Goal: Task Accomplishment & Management: Complete application form

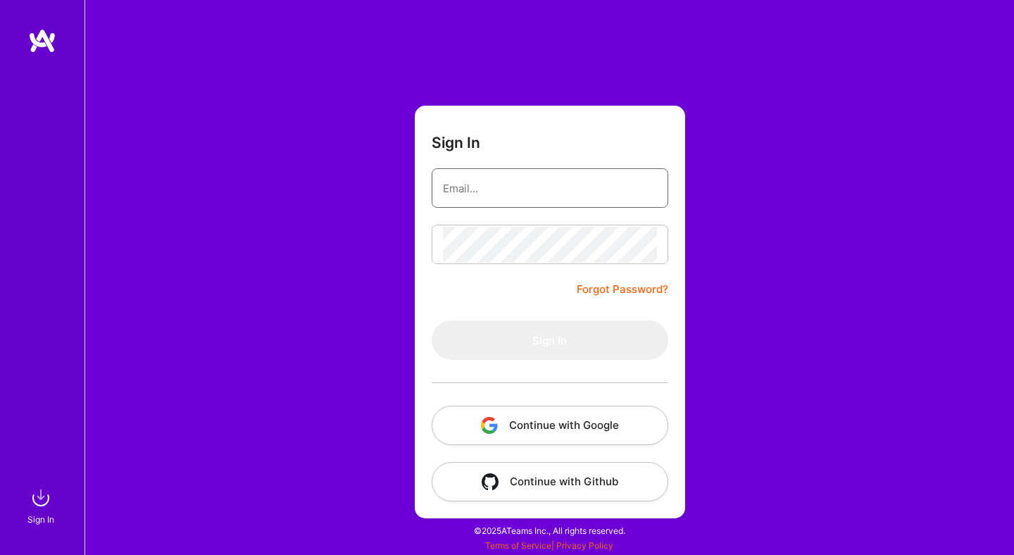
click at [593, 185] on input "email" at bounding box center [550, 188] width 214 height 36
type input "h.develop29@gmail.com"
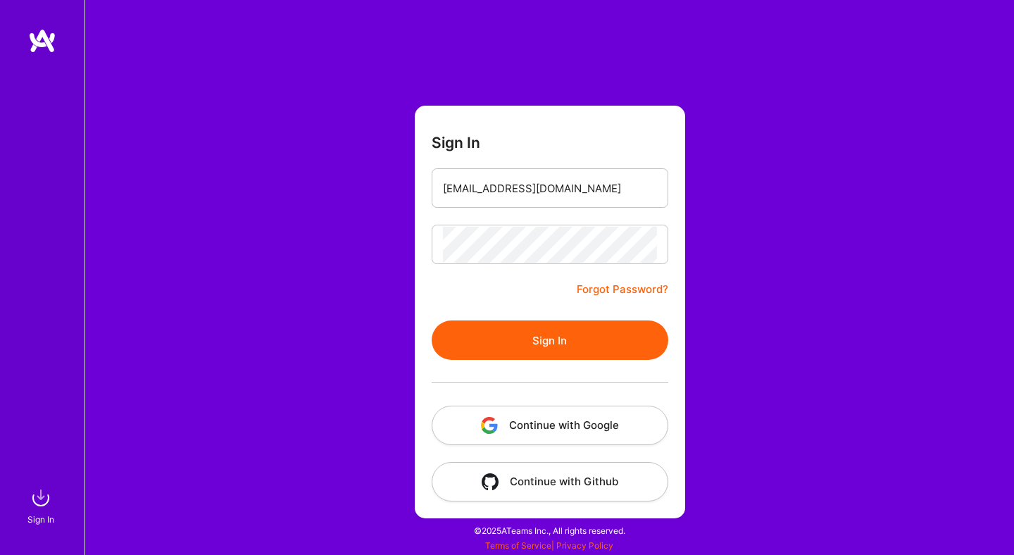
click at [585, 344] on button "Sign In" at bounding box center [550, 339] width 237 height 39
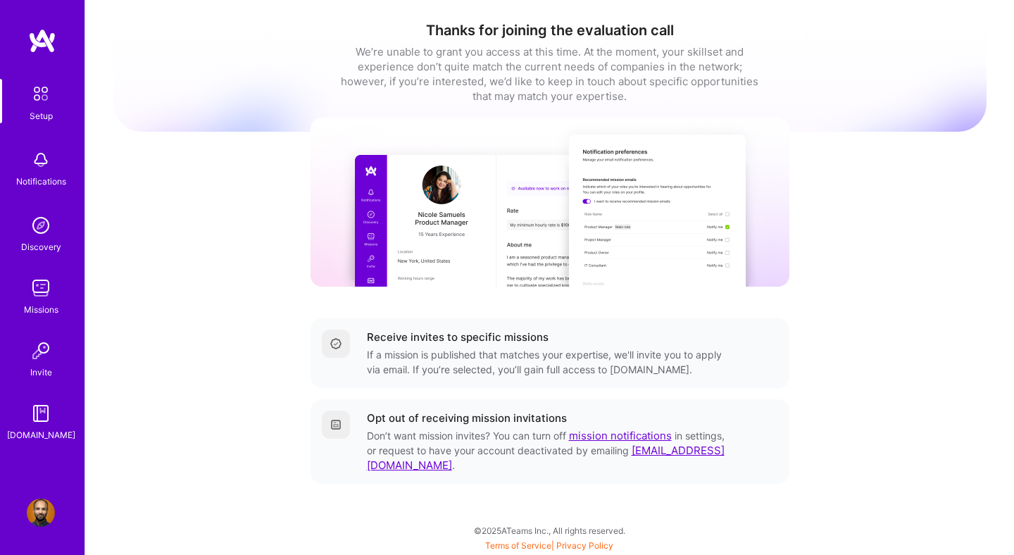
click at [59, 160] on div "Notifications" at bounding box center [40, 167] width 87 height 49
click at [43, 177] on div "Setup Notifications Discovery Missions Invite A.Guide" at bounding box center [42, 260] width 85 height 363
click at [39, 170] on img at bounding box center [41, 160] width 28 height 28
click at [41, 229] on img at bounding box center [41, 225] width 28 height 28
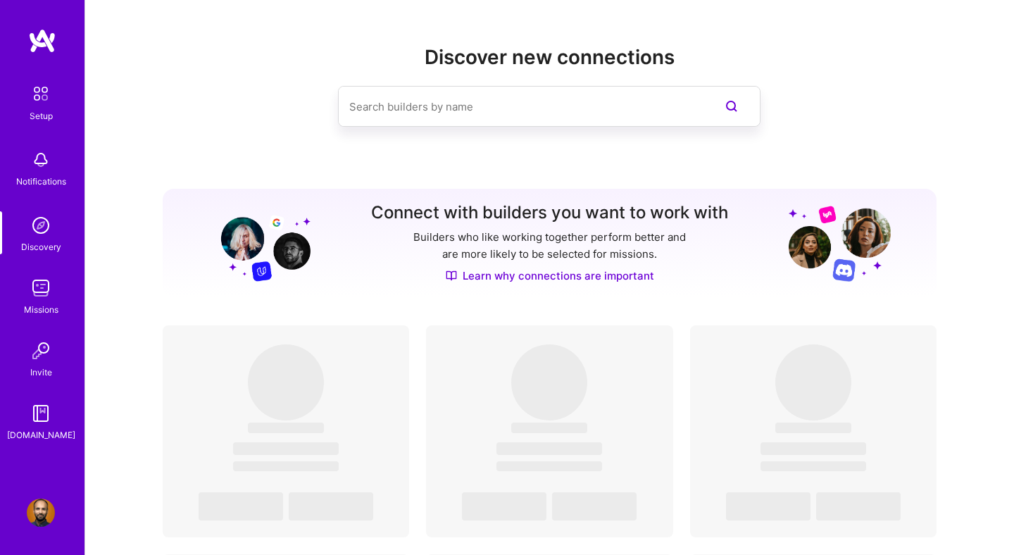
click at [41, 177] on div "Notifications" at bounding box center [41, 181] width 50 height 15
click at [49, 293] on img at bounding box center [41, 288] width 28 height 28
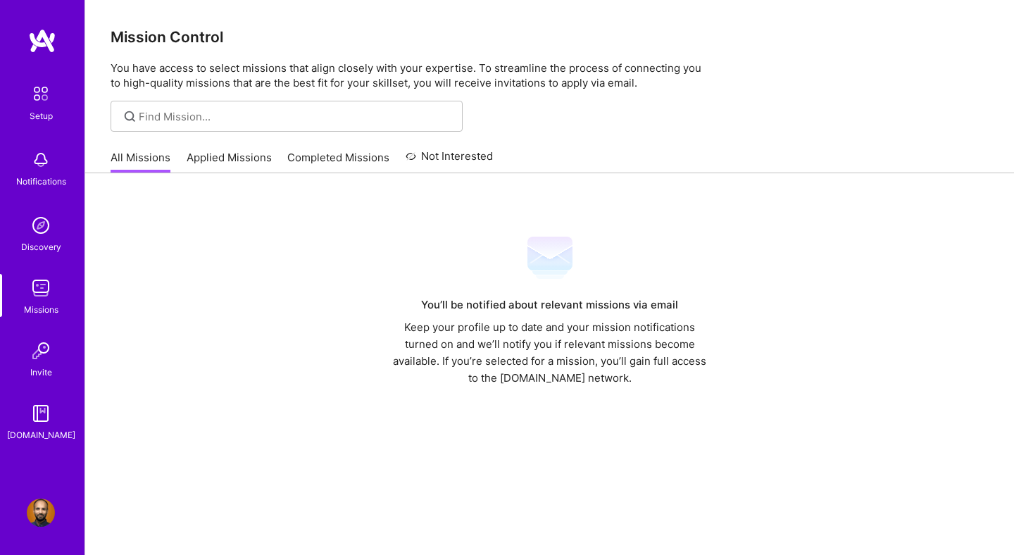
click at [217, 152] on link "Applied Missions" at bounding box center [229, 161] width 85 height 23
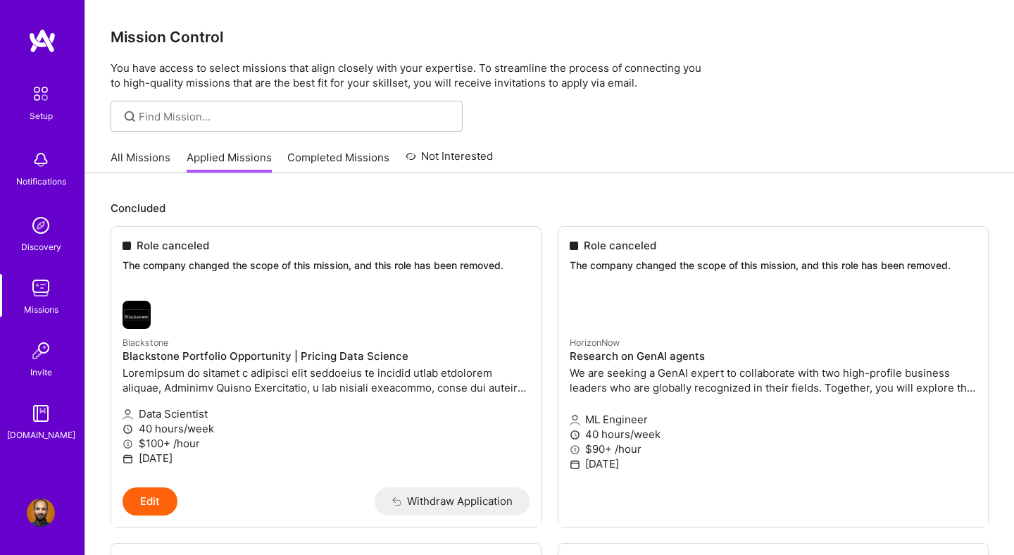
click at [148, 166] on link "All Missions" at bounding box center [141, 161] width 60 height 23
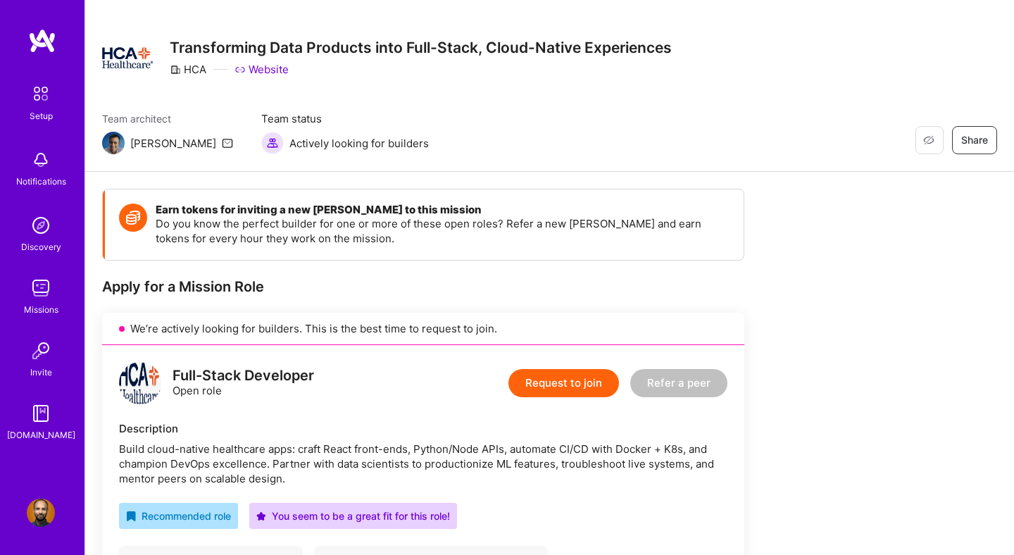
scroll to position [601, 0]
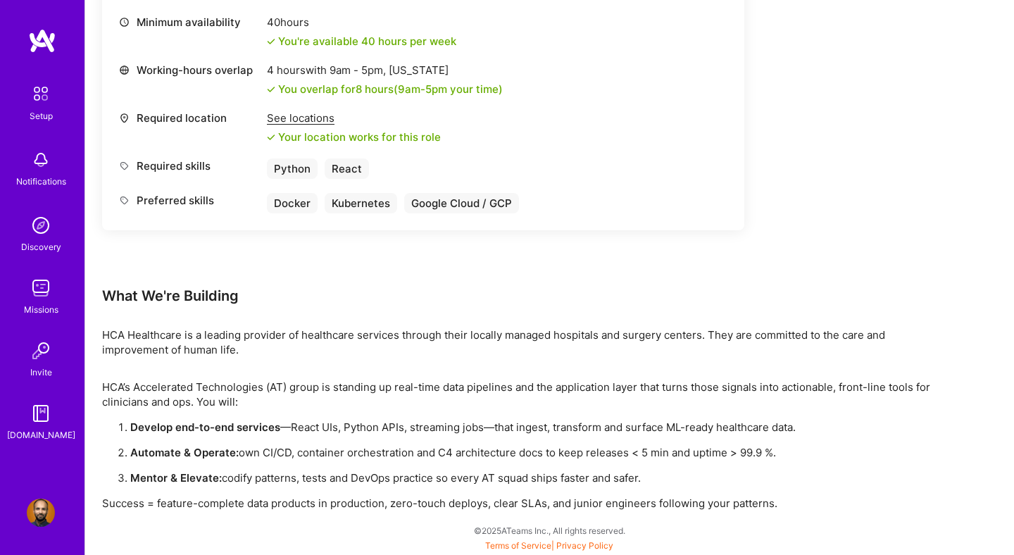
click at [377, 422] on p "Develop end-to-end services —React UIs, Python APIs, streaming jobs—that ingest…" at bounding box center [538, 427] width 817 height 15
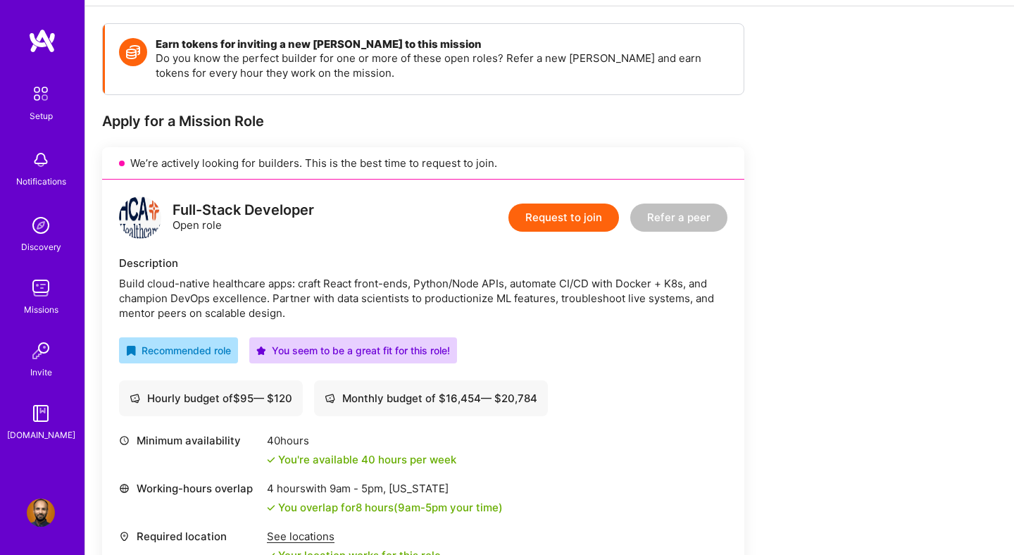
scroll to position [182, 0]
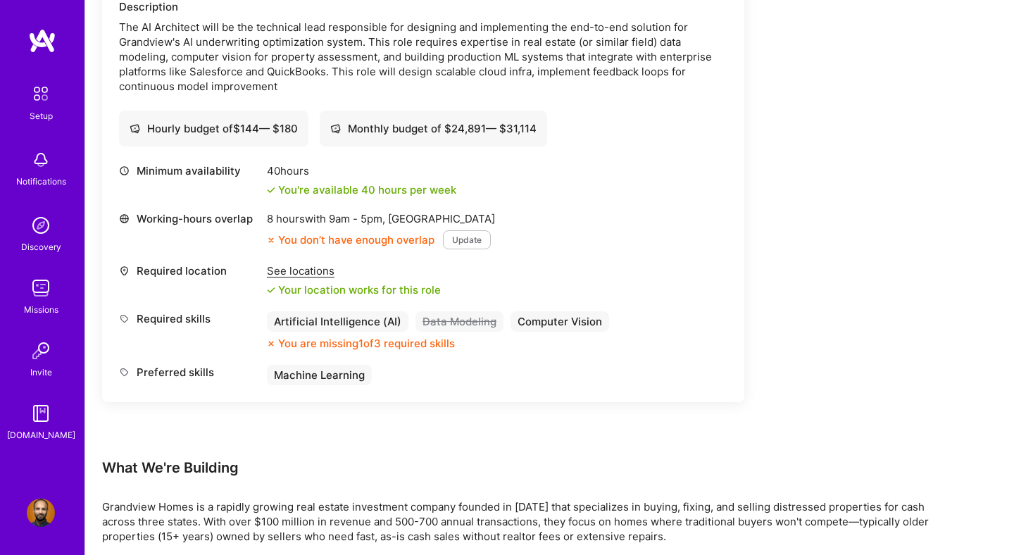
scroll to position [925, 0]
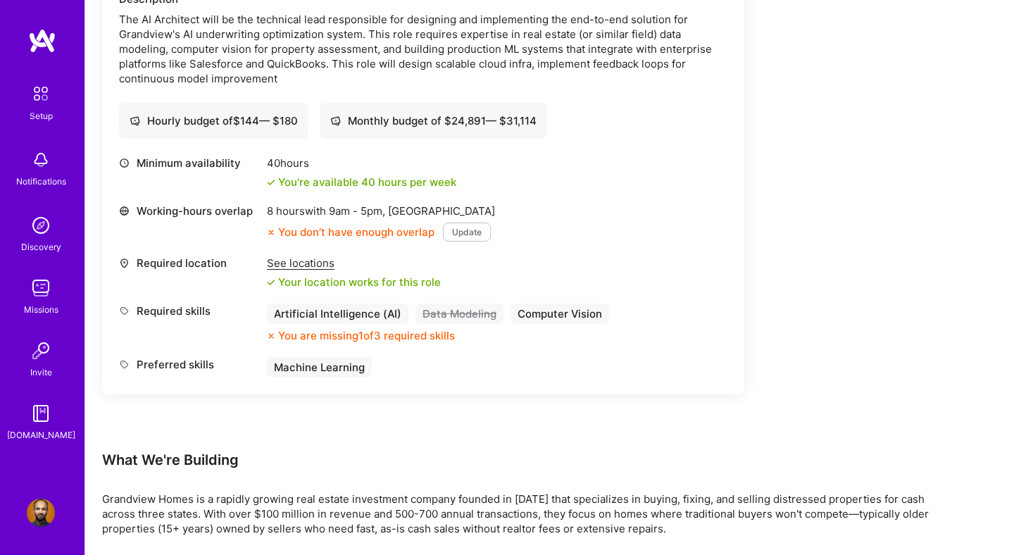
click at [361, 313] on div "Artificial Intelligence (AI)" at bounding box center [338, 313] width 142 height 20
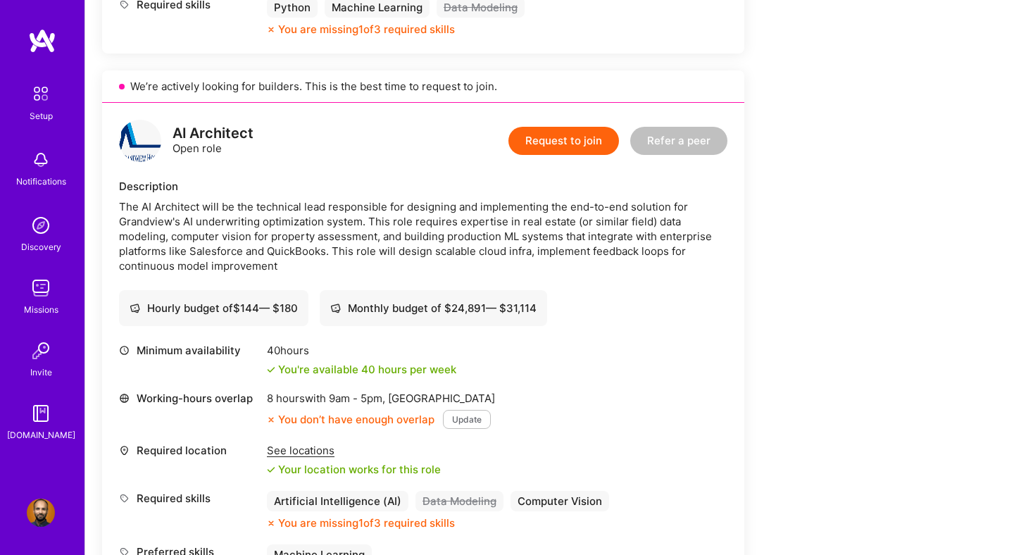
scroll to position [739, 0]
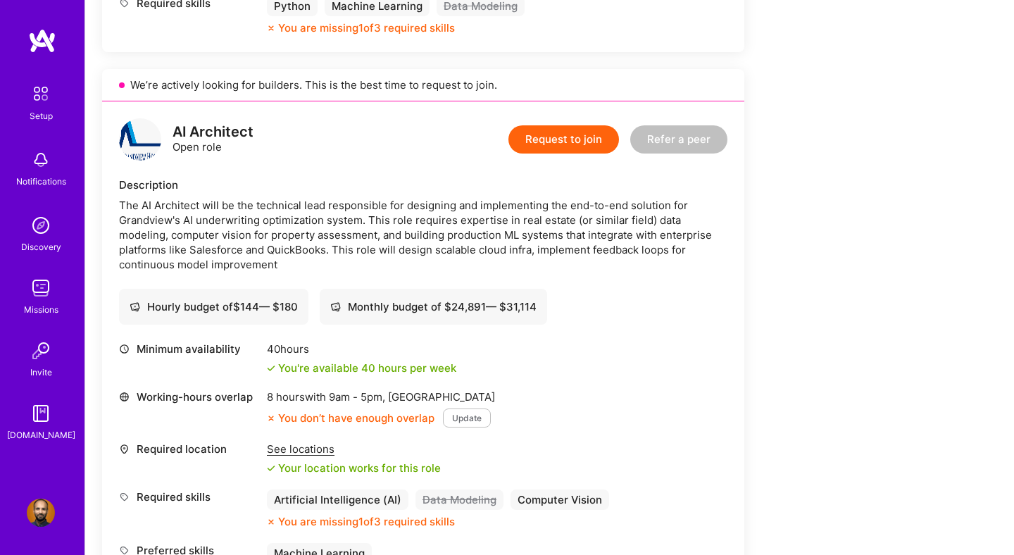
click at [582, 117] on div "AI Architect Open role Request to join Refer a peer Description The AI Architec…" at bounding box center [423, 340] width 642 height 479
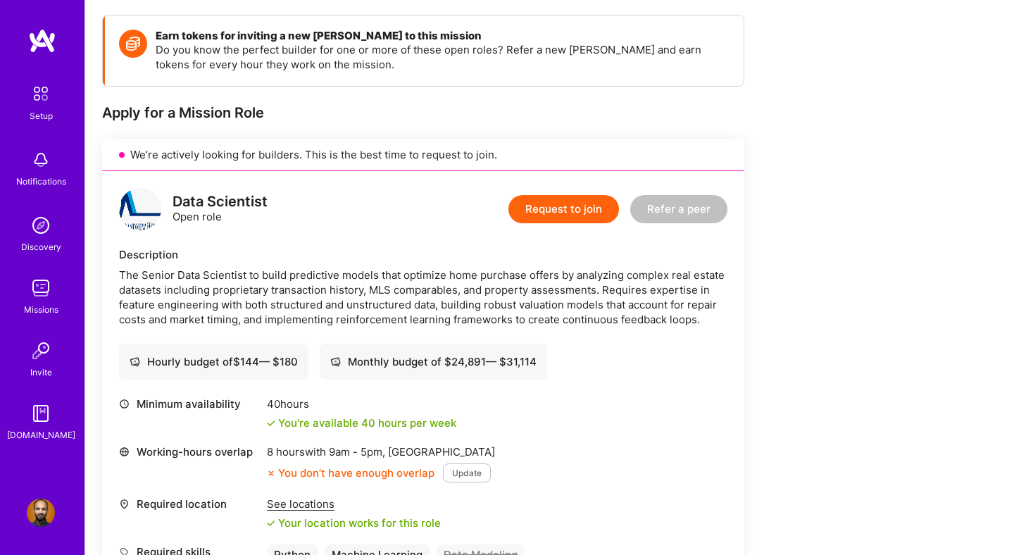
scroll to position [0, 0]
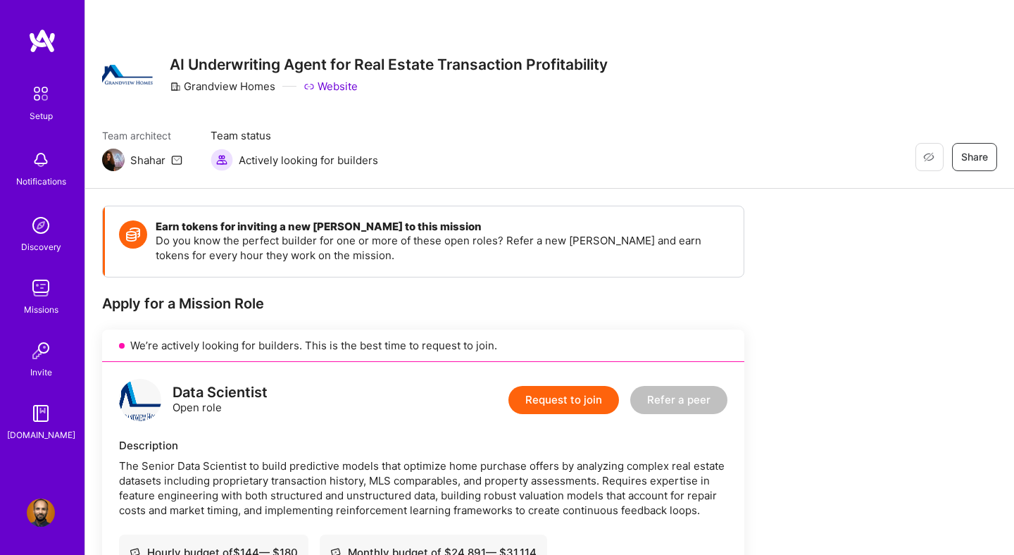
click at [568, 409] on button "Request to join" at bounding box center [563, 400] width 111 height 28
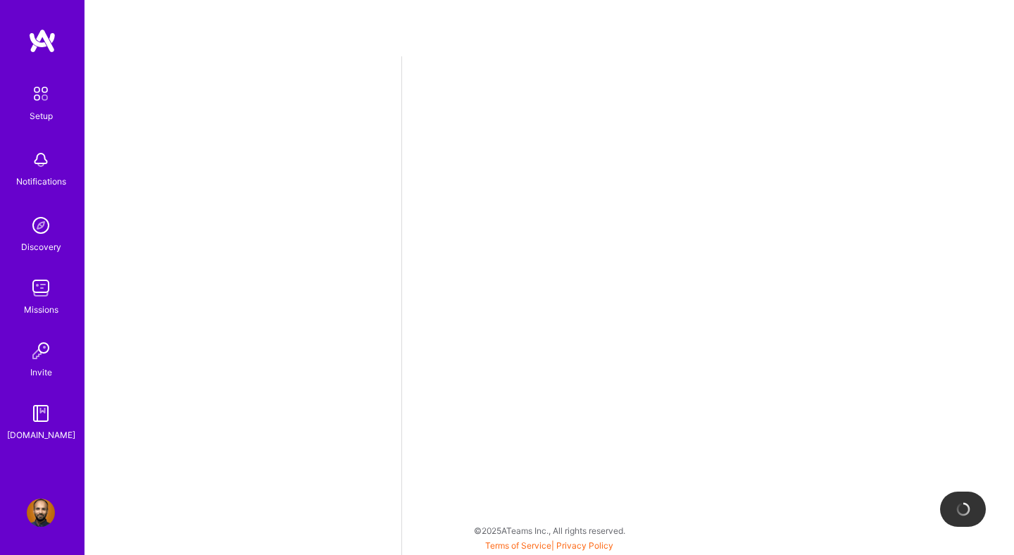
select select "US"
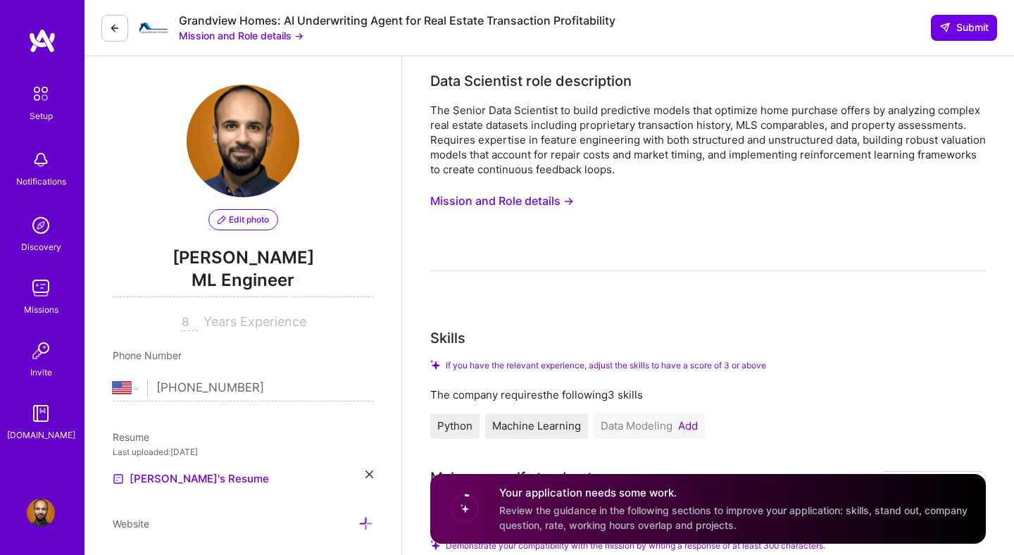
scroll to position [81, 0]
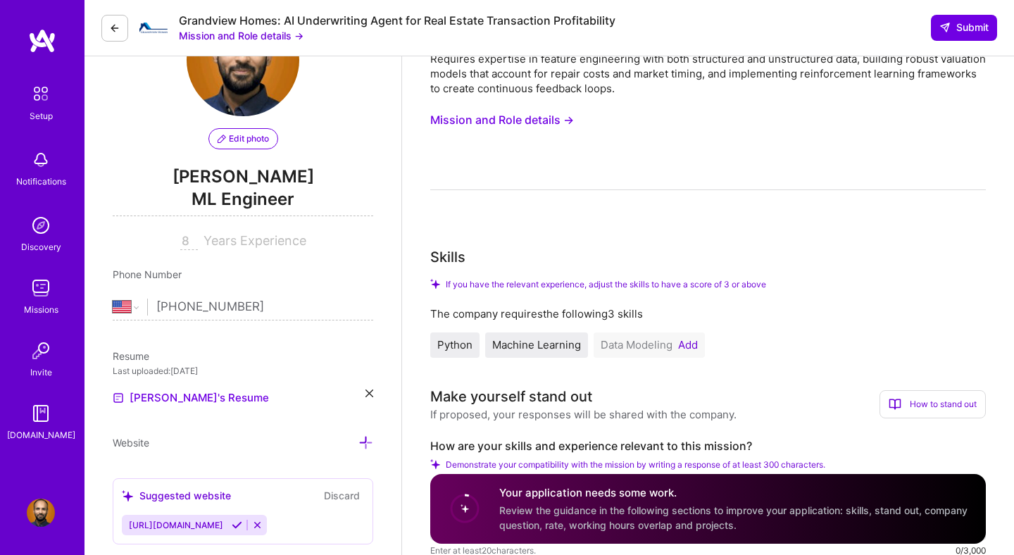
click at [295, 394] on div "Muhammad Huzaifa's Resume" at bounding box center [243, 397] width 261 height 17
click at [258, 398] on link "Muhammad Huzaifa's Resume" at bounding box center [191, 397] width 156 height 17
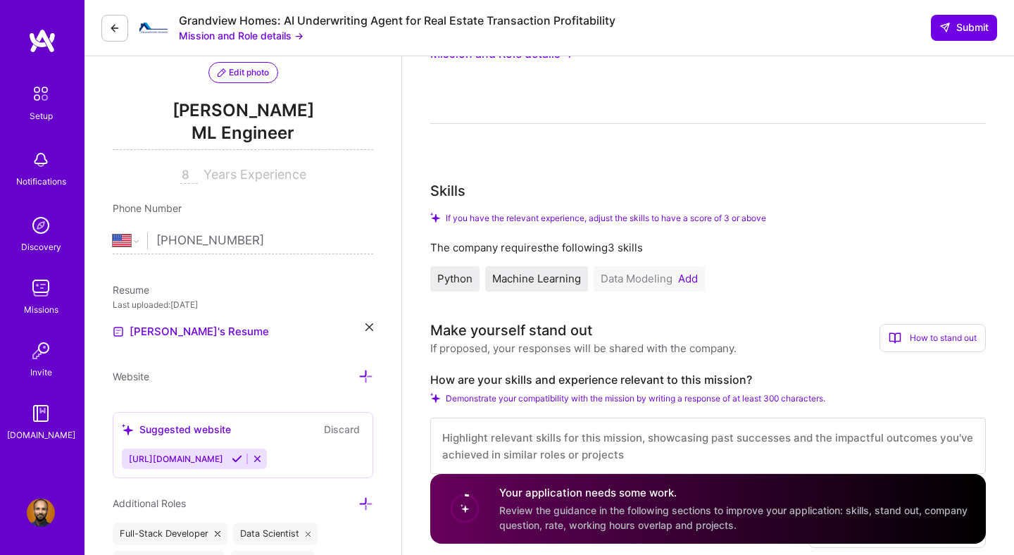
scroll to position [194, 0]
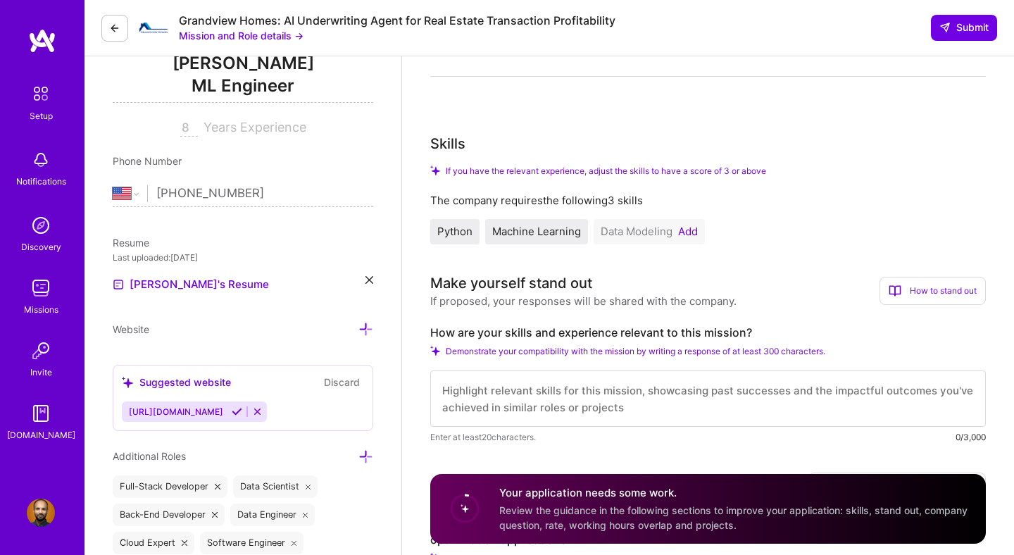
click at [693, 236] on button "Add" at bounding box center [688, 231] width 20 height 11
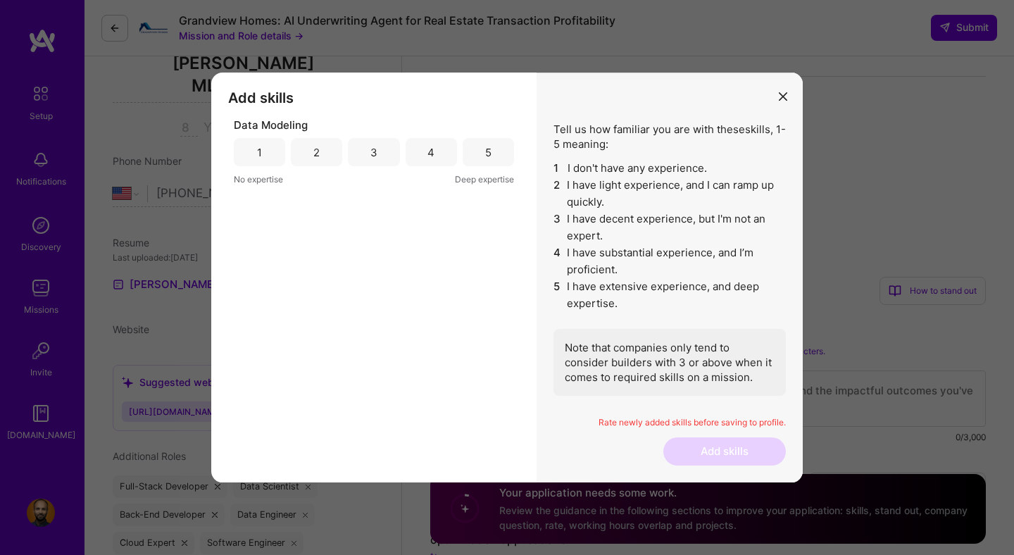
click at [498, 145] on div "5" at bounding box center [488, 152] width 51 height 28
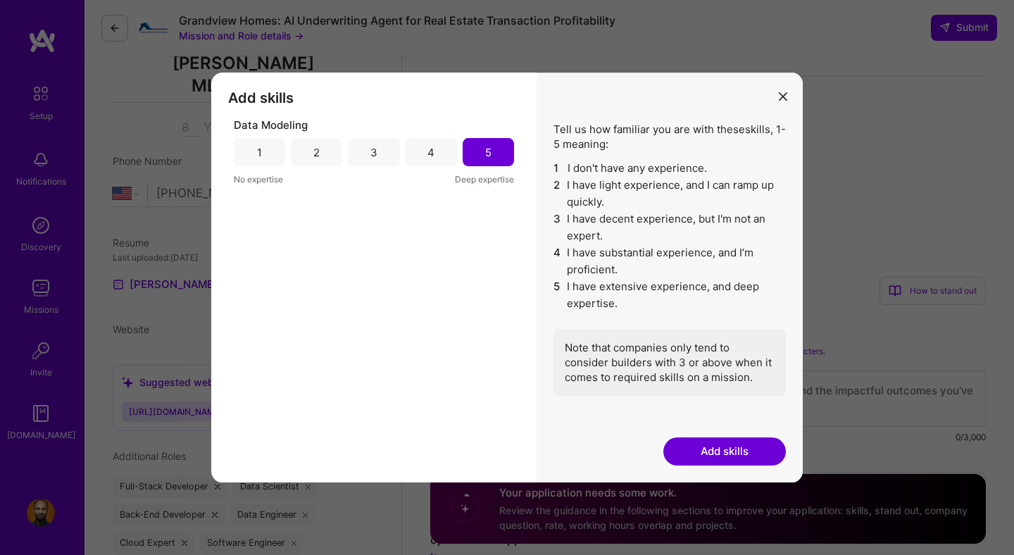
click at [753, 459] on button "Add skills" at bounding box center [724, 451] width 123 height 28
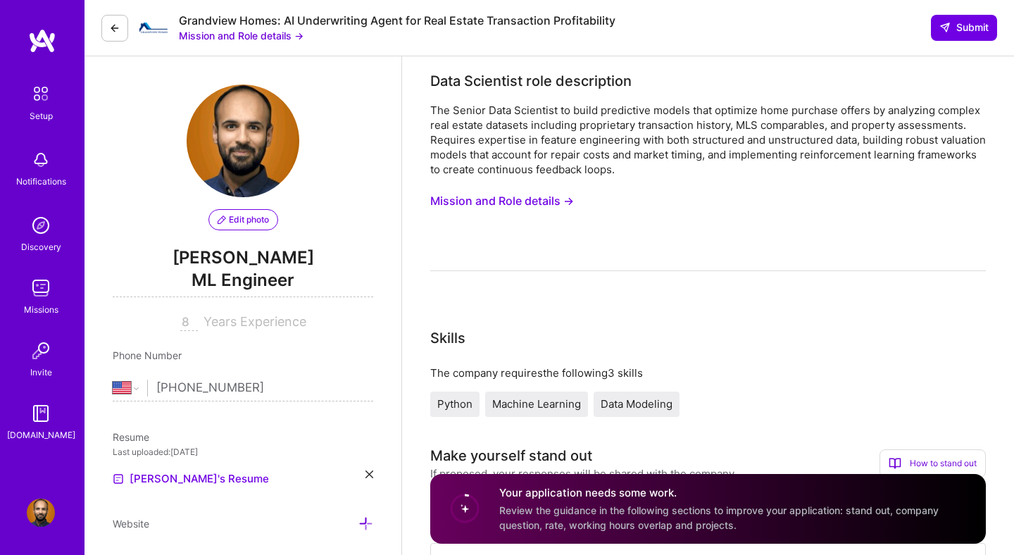
scroll to position [16, 0]
